Goal: Transaction & Acquisition: Purchase product/service

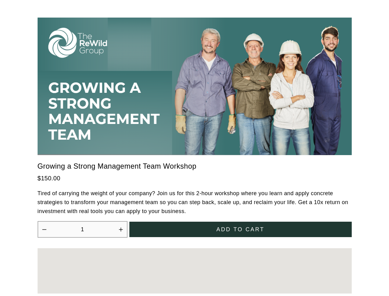
scroll to position [1705, 0]
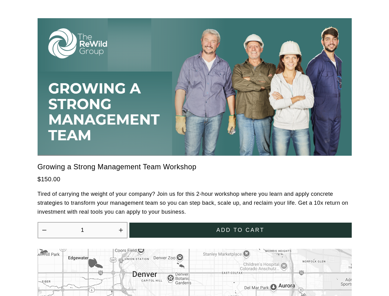
click at [121, 228] on icon "Increase quantity by 1" at bounding box center [121, 230] width 4 height 4
type input "2"
click at [241, 227] on span "Add to cart" at bounding box center [240, 230] width 48 height 6
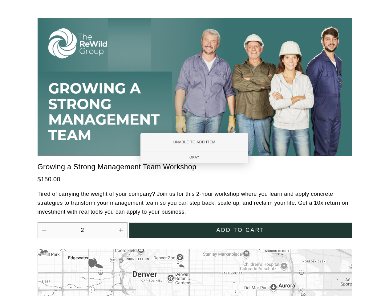
click at [195, 268] on div at bounding box center [194, 148] width 389 height 296
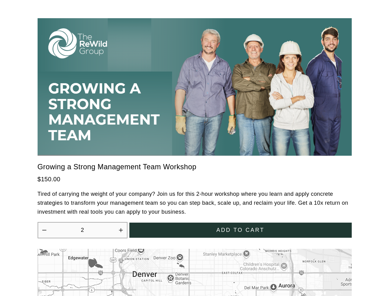
click at [195, 268] on div at bounding box center [194, 148] width 389 height 296
